Goal: Find specific page/section: Find specific page/section

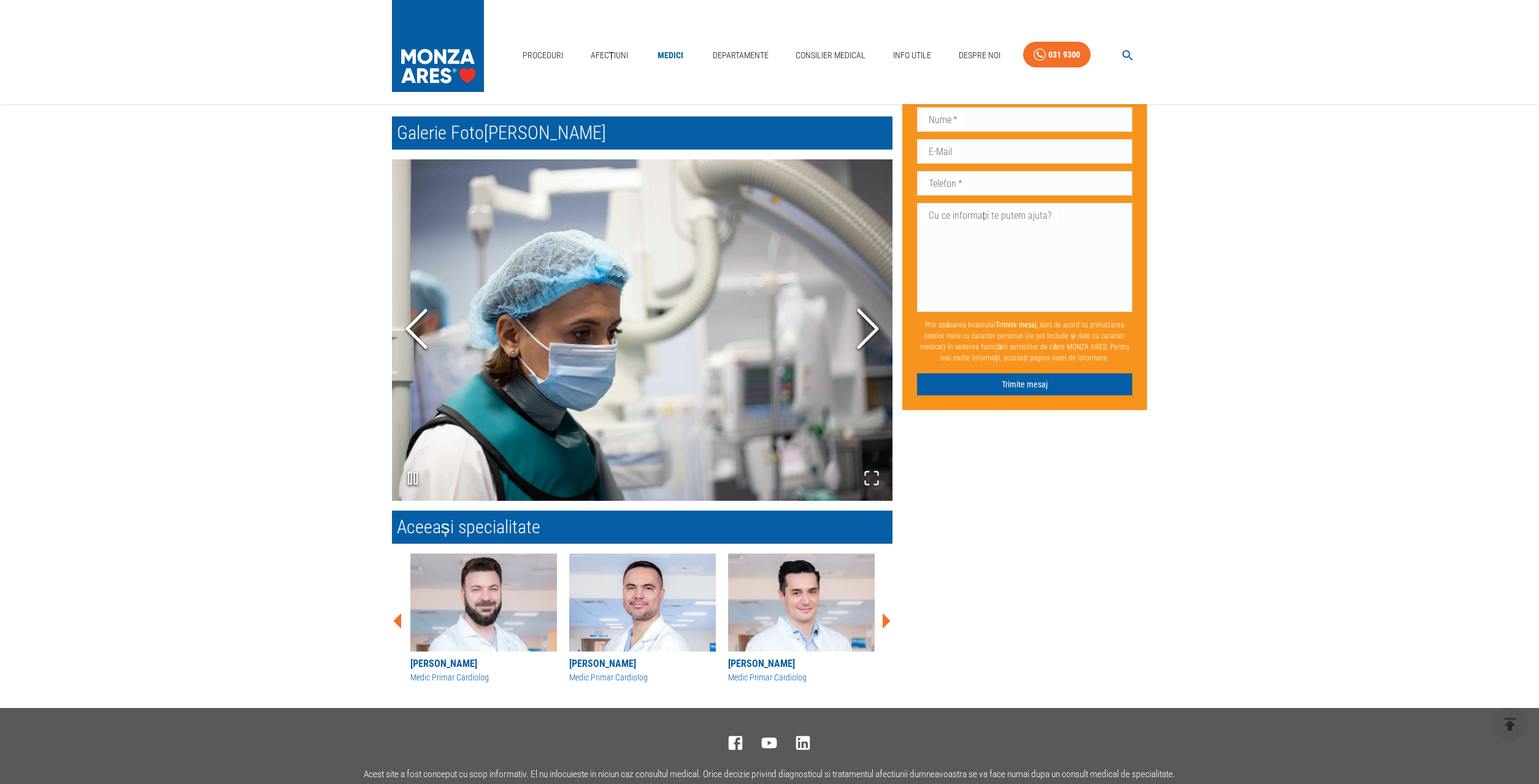
scroll to position [675, 0]
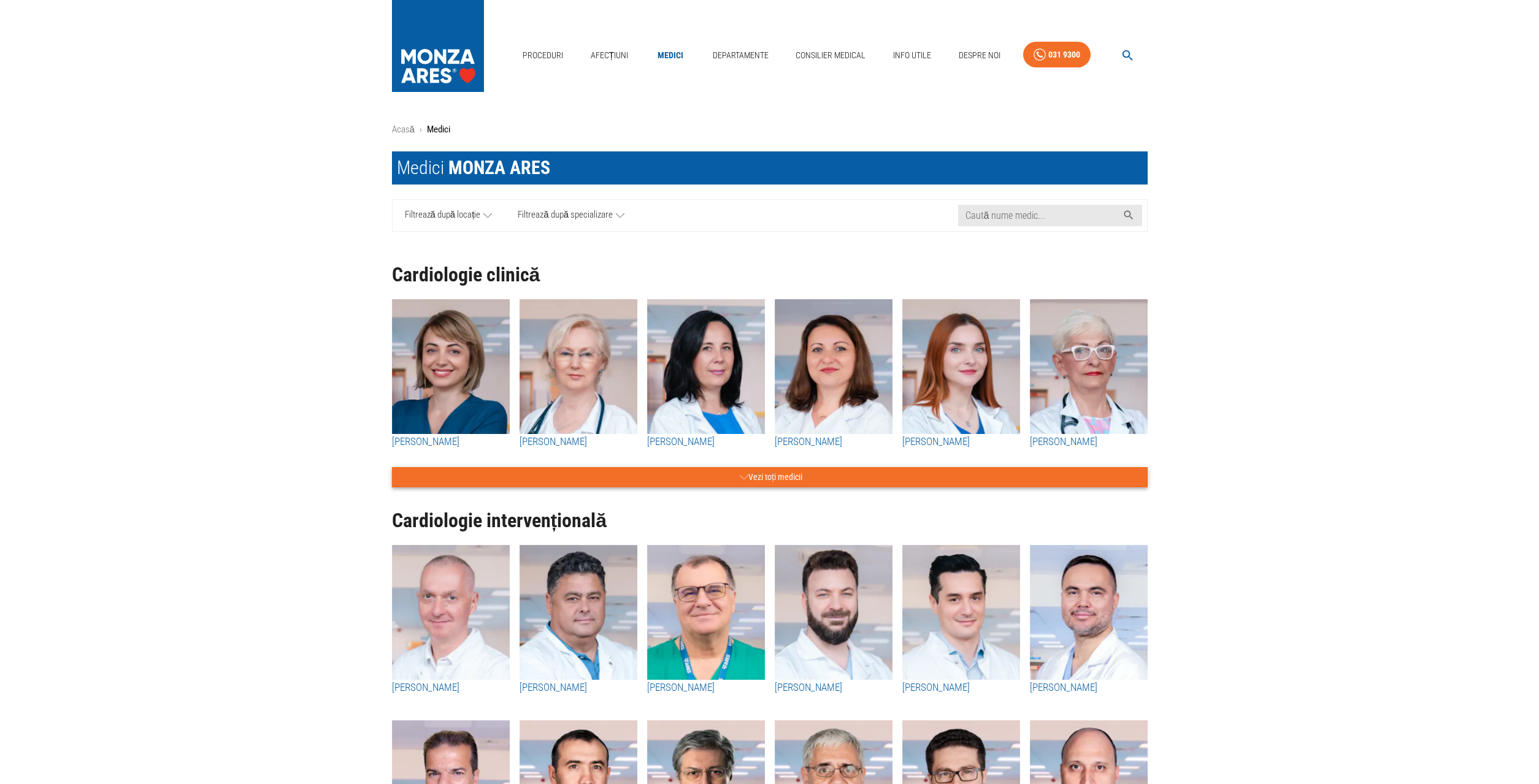
click at [822, 483] on button "Vezi toți medicii" at bounding box center [770, 478] width 755 height 20
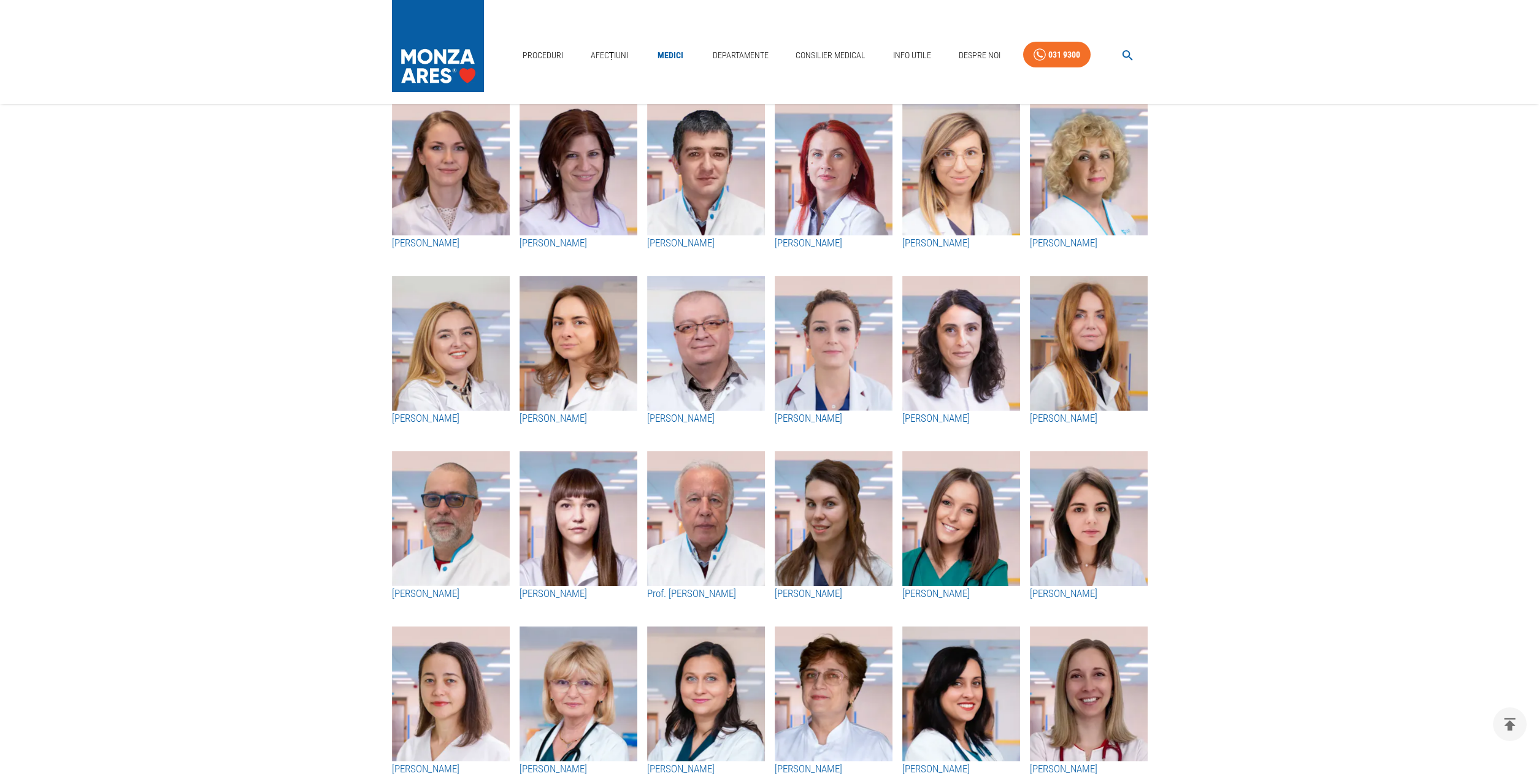
scroll to position [1313, 0]
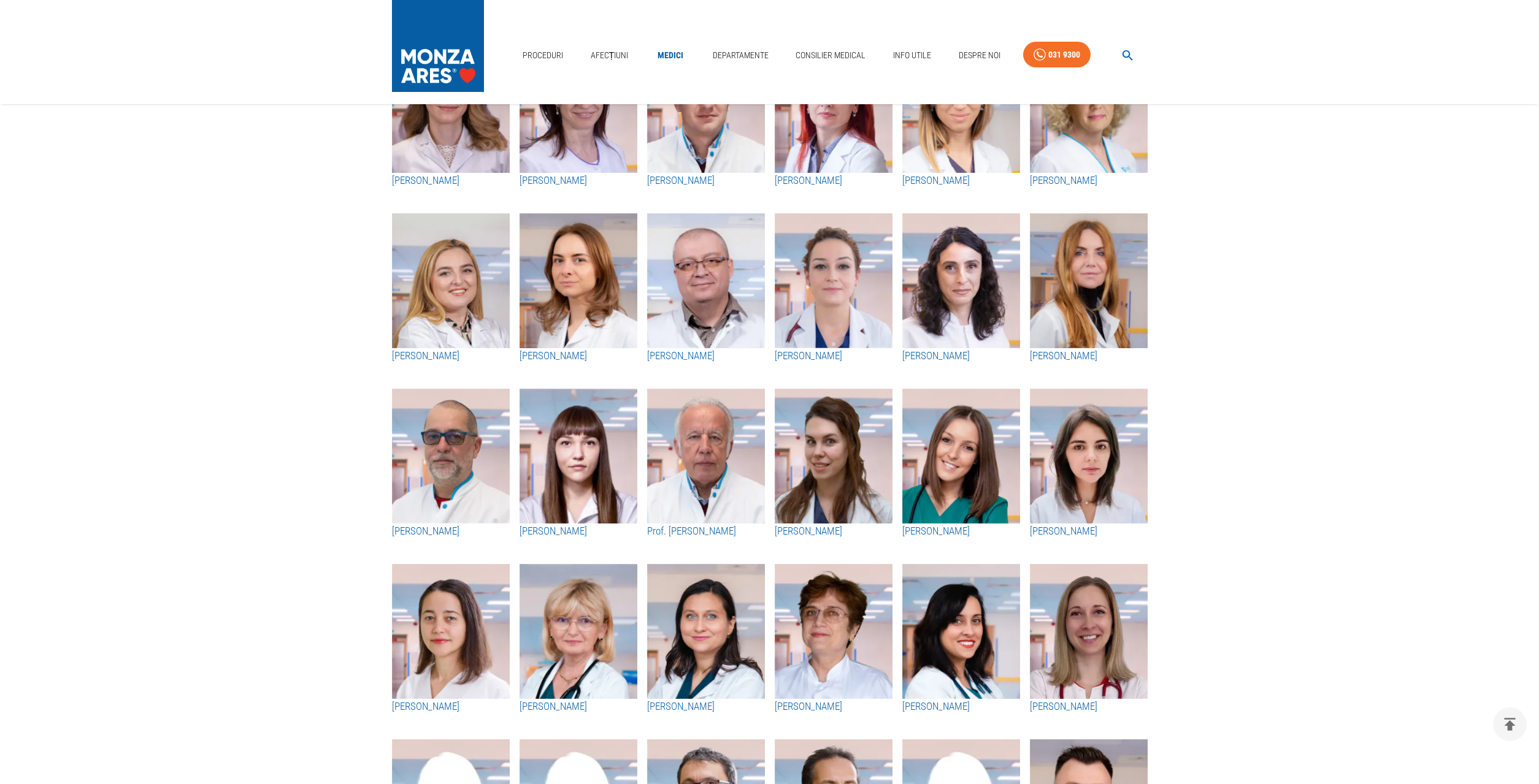
click at [674, 476] on img "button" at bounding box center [706, 456] width 118 height 135
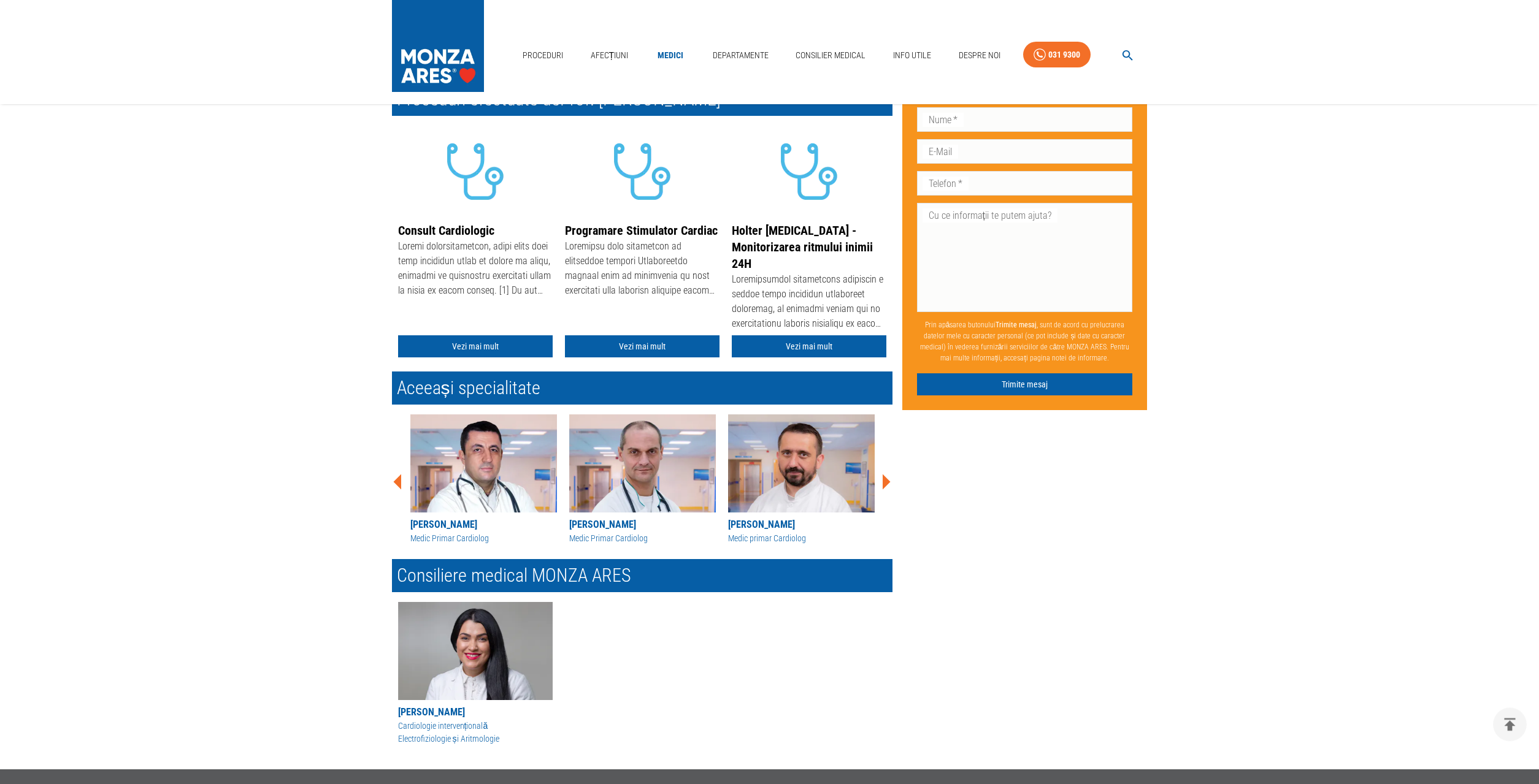
scroll to position [250, 0]
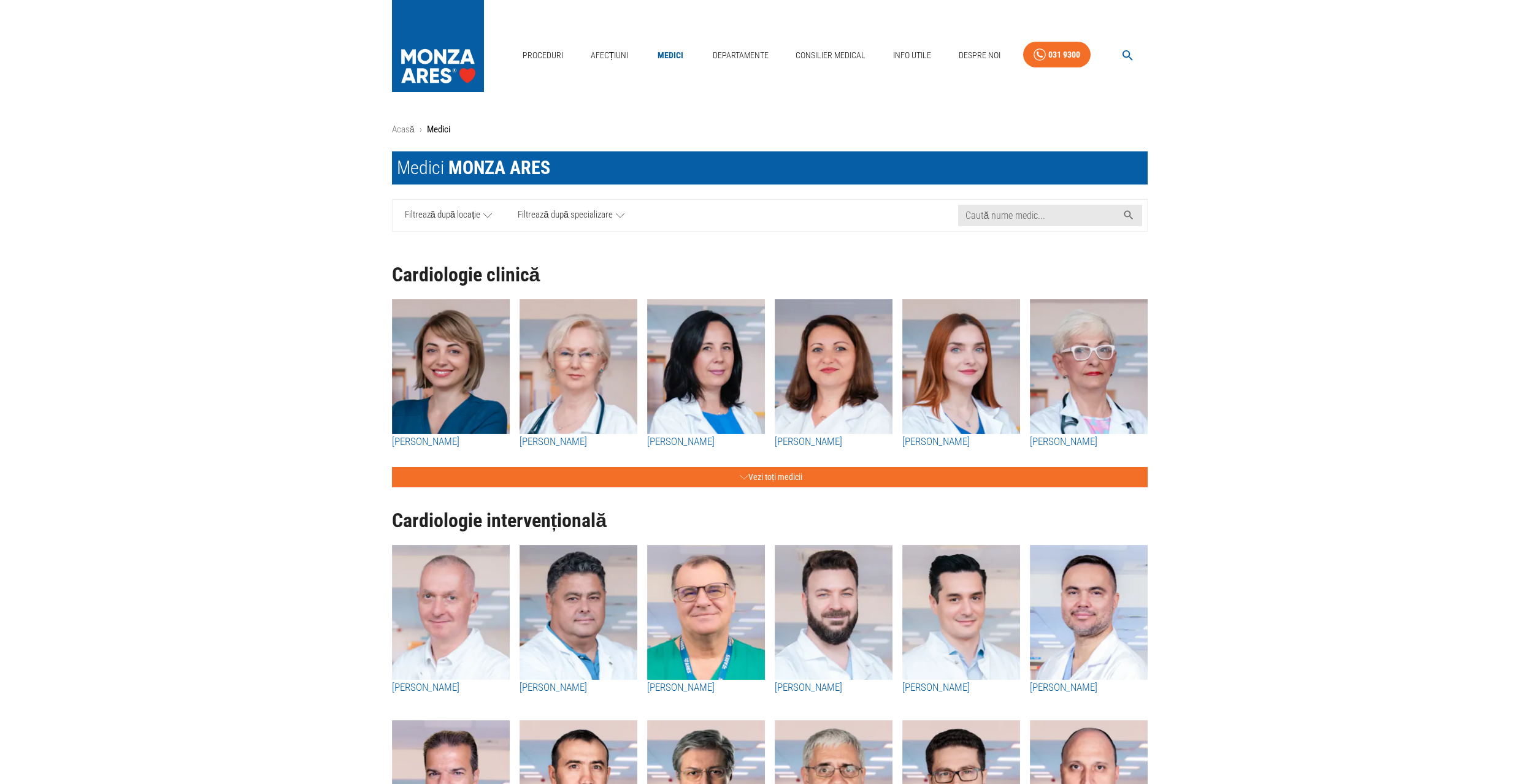
click at [790, 474] on button "Vezi toți medicii" at bounding box center [770, 478] width 755 height 20
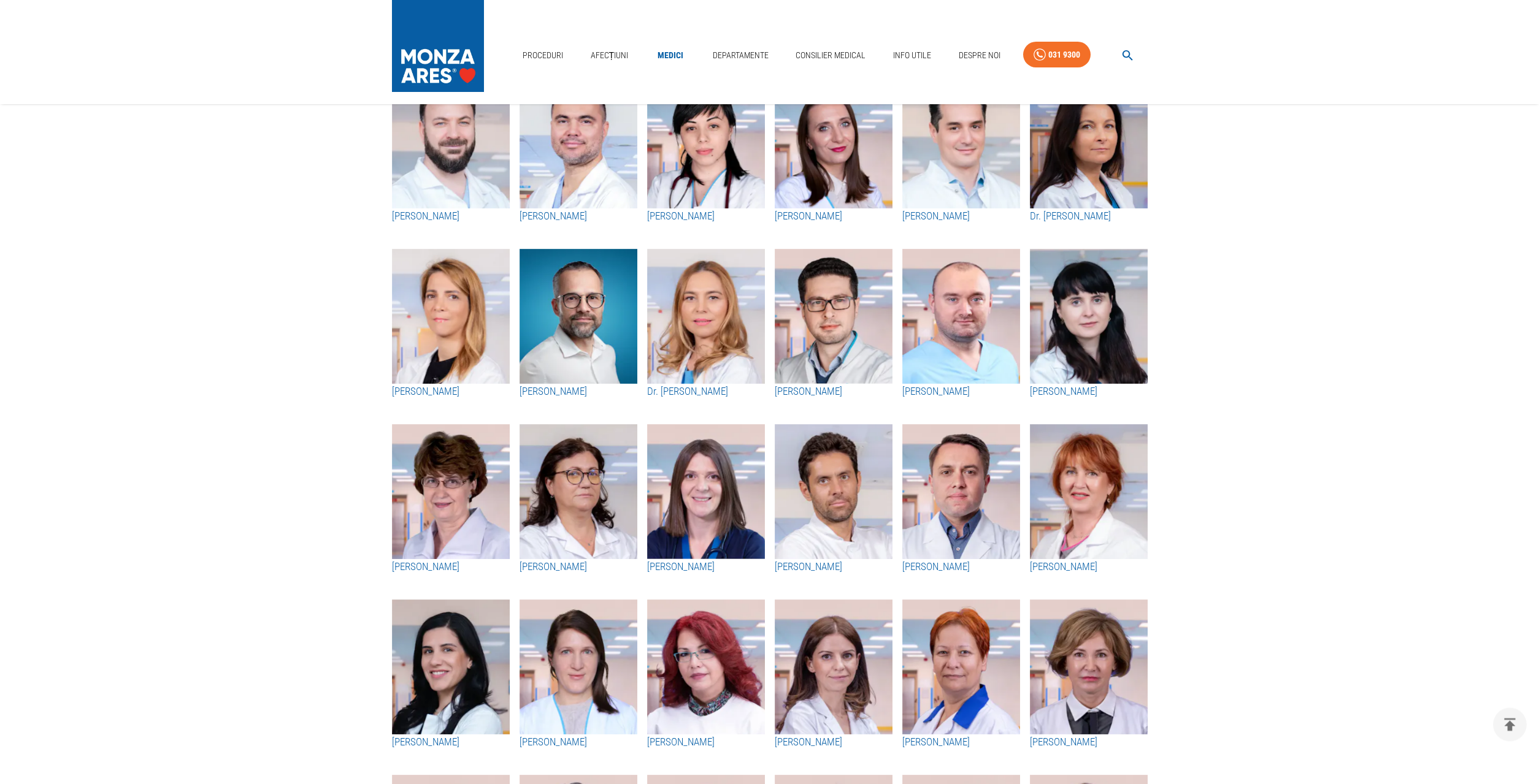
scroll to position [375, 0]
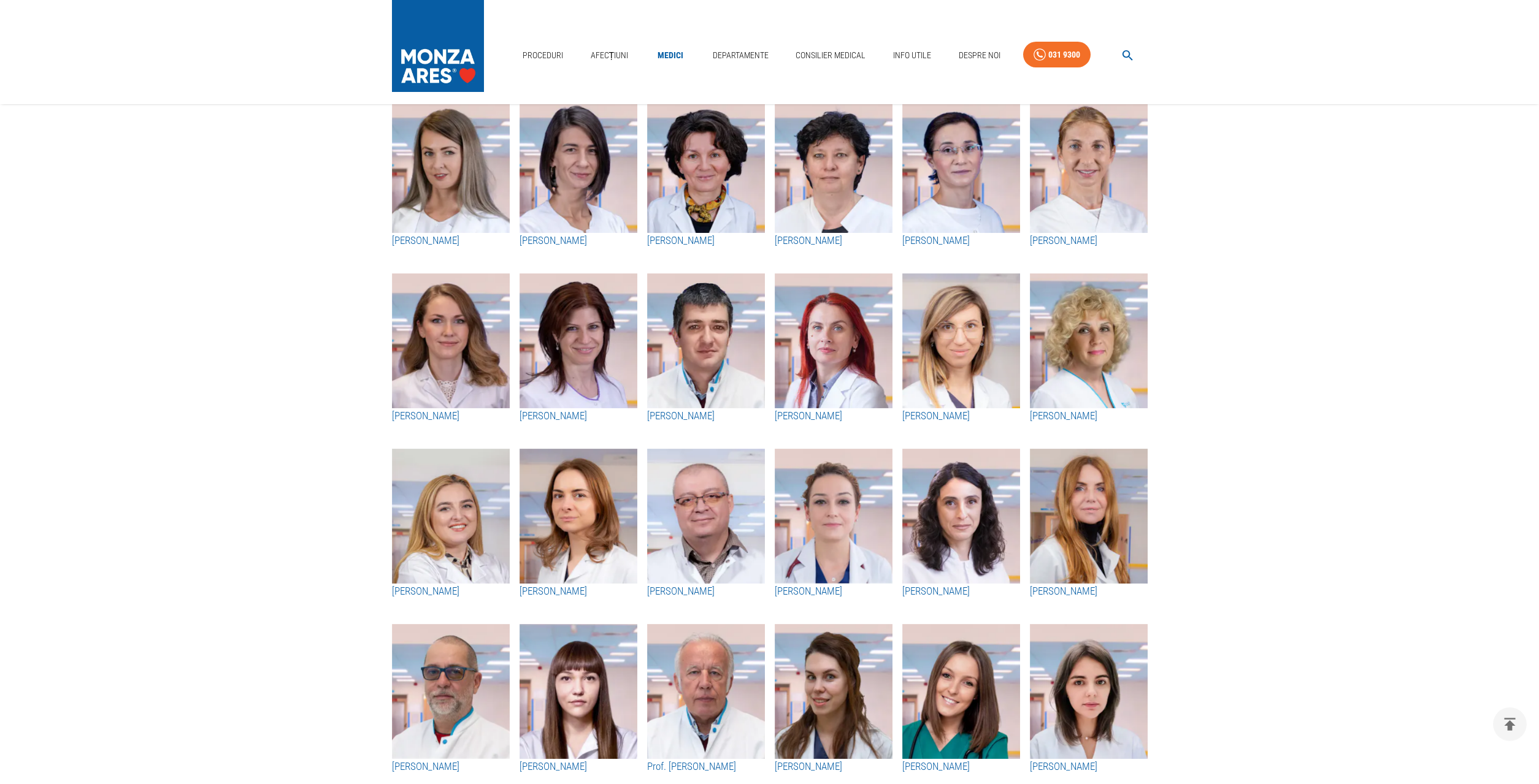
scroll to position [938, 0]
